Goal: Information Seeking & Learning: Learn about a topic

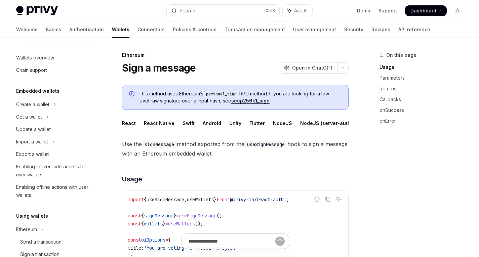
scroll to position [119, 0]
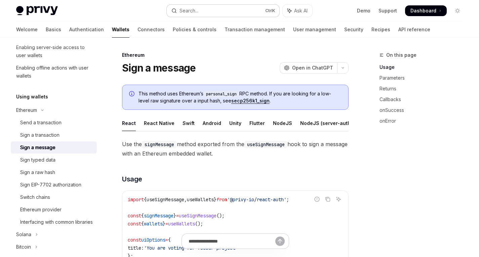
click at [215, 10] on button "Search... Ctrl K" at bounding box center [223, 11] width 112 height 12
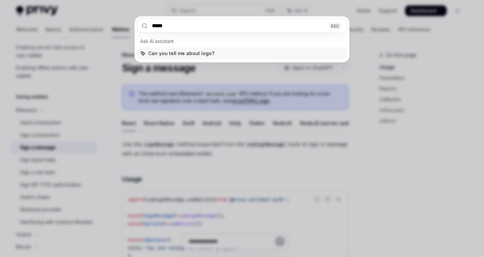
type input "******"
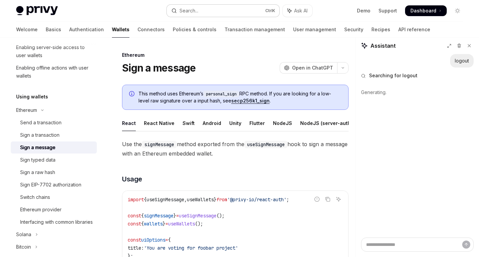
click at [214, 10] on button "Search... Ctrl K" at bounding box center [223, 11] width 112 height 12
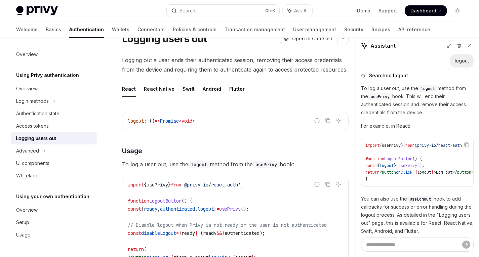
scroll to position [29, 0]
click at [206, 92] on div "Android" at bounding box center [212, 89] width 18 height 16
type textarea "*"
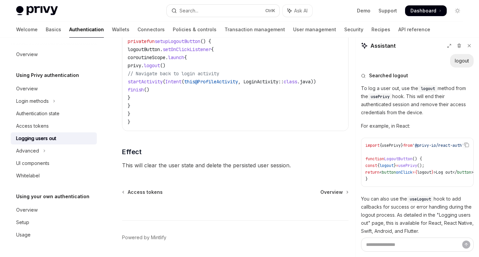
scroll to position [328, 0]
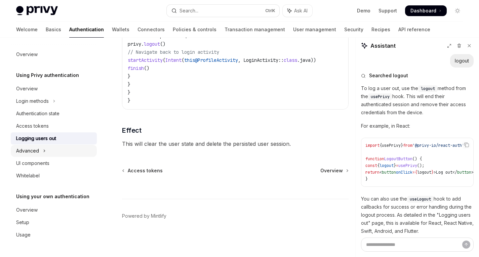
click at [35, 153] on div "Advanced" at bounding box center [27, 151] width 23 height 8
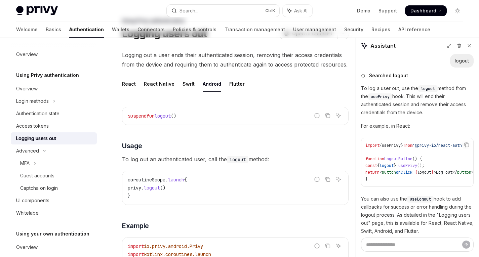
scroll to position [0, 0]
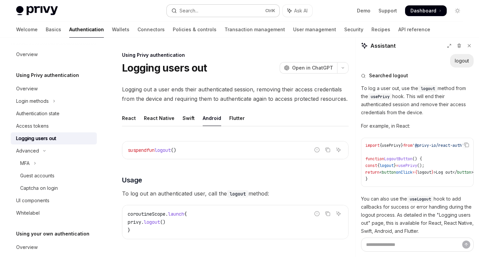
click at [202, 13] on button "Search... Ctrl K" at bounding box center [223, 11] width 112 height 12
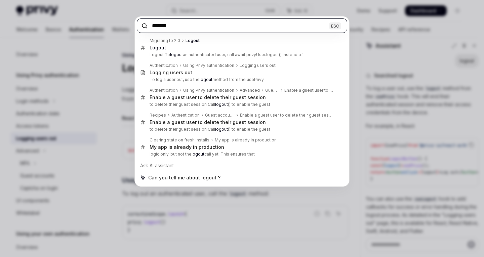
paste input "**********"
type input "**********"
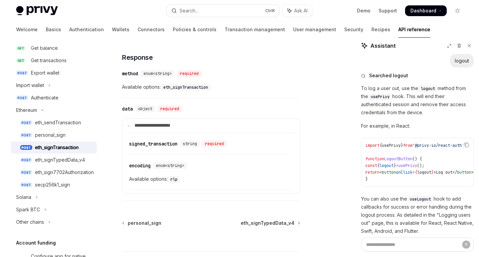
scroll to position [664, 0]
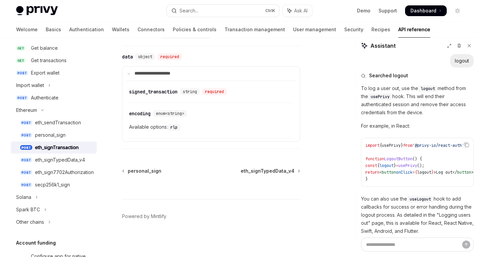
type textarea "*"
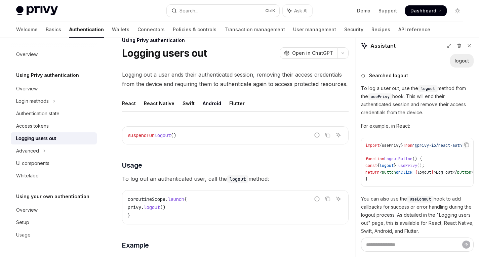
scroll to position [15, 0]
click at [304, 53] on span "Open in ChatGPT" at bounding box center [312, 52] width 41 height 7
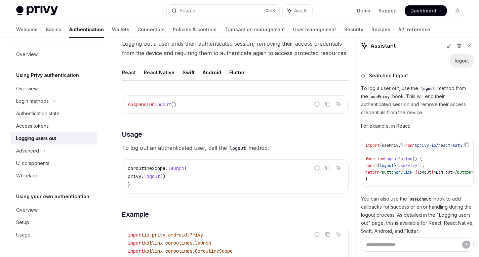
scroll to position [46, 0]
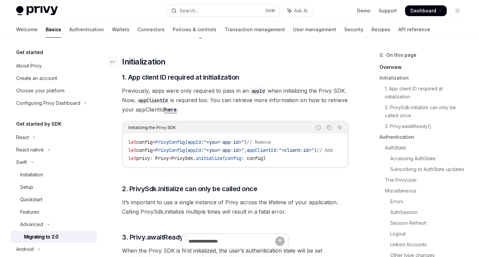
scroll to position [117, 0]
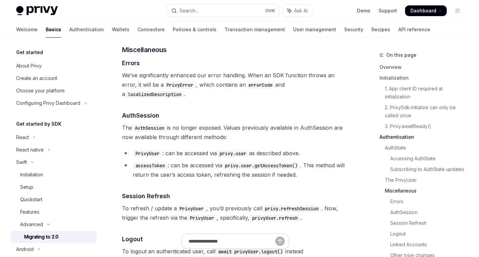
scroll to position [1182, 0]
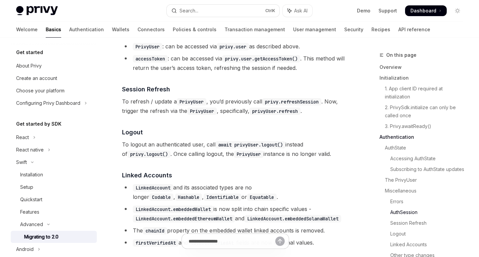
scroll to position [1286, 0]
